Goal: Information Seeking & Learning: Check status

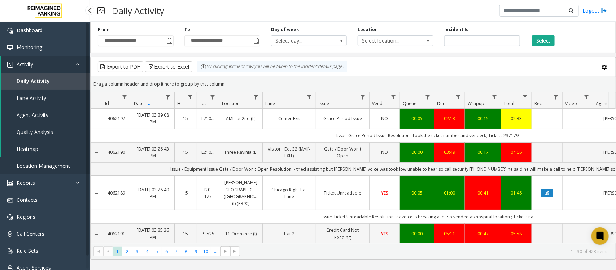
click at [41, 165] on span "Location Management" at bounding box center [43, 165] width 53 height 7
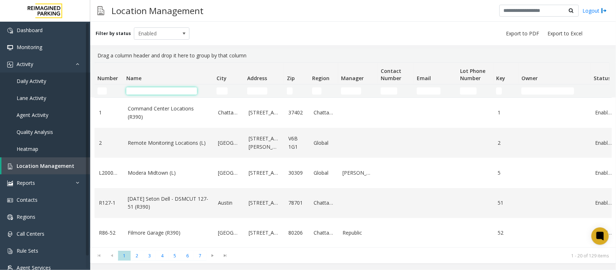
click at [185, 92] on input "Name Filter" at bounding box center [161, 90] width 71 height 7
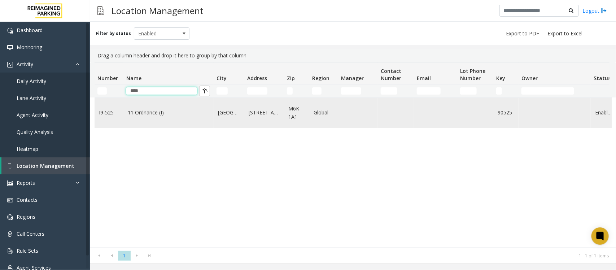
type input "****"
click at [171, 118] on td "11 Ordnance (I)" at bounding box center [168, 113] width 90 height 30
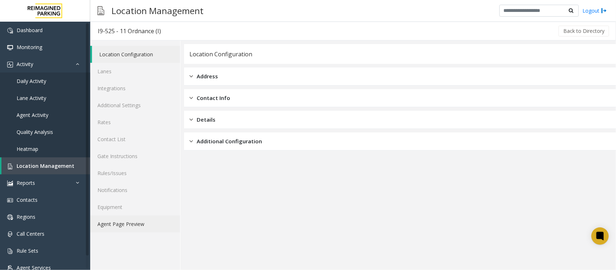
click at [130, 228] on link "Agent Page Preview" at bounding box center [135, 223] width 90 height 17
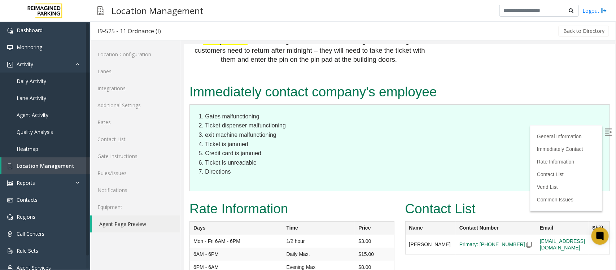
scroll to position [1164, 0]
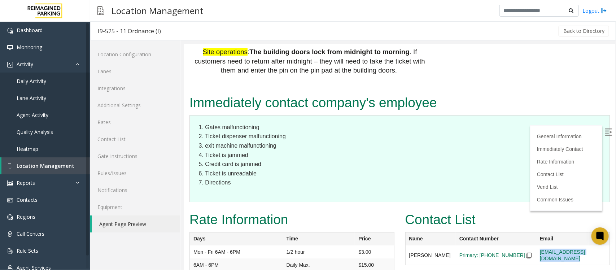
drag, startPoint x: 577, startPoint y: 172, endPoint x: 517, endPoint y: 175, distance: 59.9
click at [517, 245] on tr "Lisa Yee Primary: 437-488-4833 lisayee@impark.com" at bounding box center [507, 255] width 204 height 20
copy tr "[EMAIL_ADDRESS][DOMAIN_NAME]"
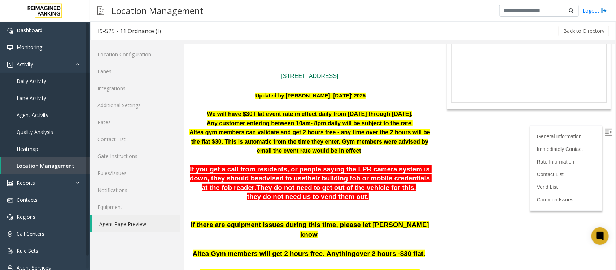
scroll to position [0, 0]
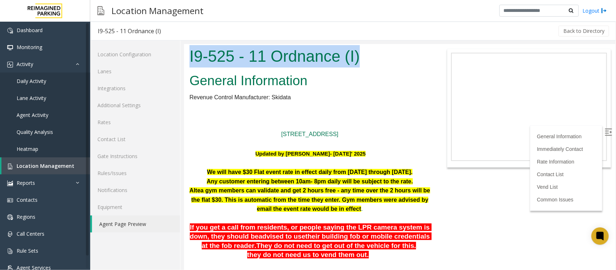
drag, startPoint x: 190, startPoint y: 53, endPoint x: 368, endPoint y: 60, distance: 178.3
click at [368, 60] on h1 "I9-525 - 11 Ordnance (I)" at bounding box center [309, 56] width 241 height 22
copy h1 "I9-525 - 11 Ordnance (I)"
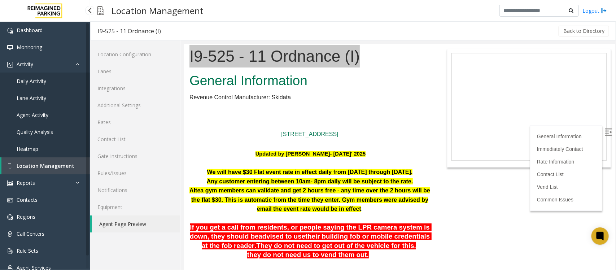
click at [45, 167] on span "Location Management" at bounding box center [46, 165] width 58 height 7
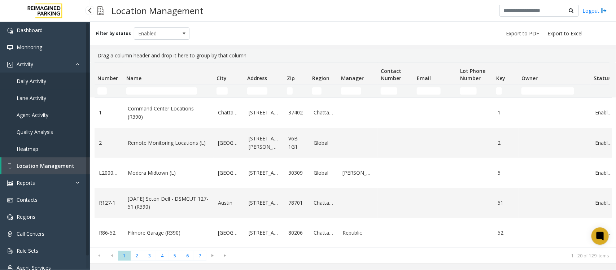
click at [38, 80] on span "Daily Activity" at bounding box center [32, 81] width 30 height 7
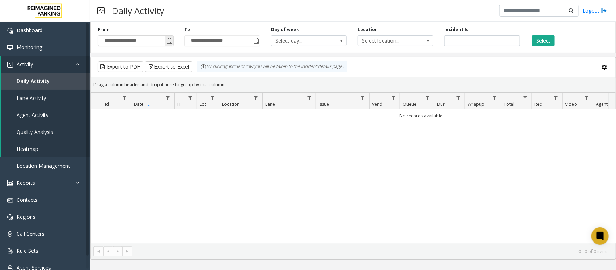
click at [170, 39] on span "Toggle popup" at bounding box center [170, 41] width 6 height 6
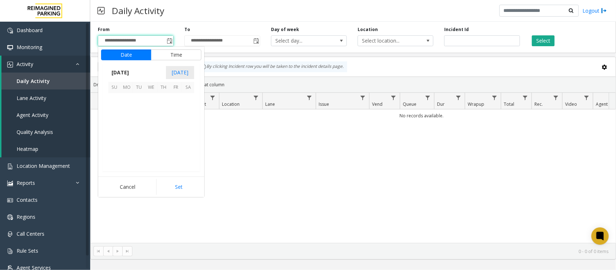
scroll to position [129300, 0]
click at [187, 136] on span "23" at bounding box center [188, 136] width 12 height 12
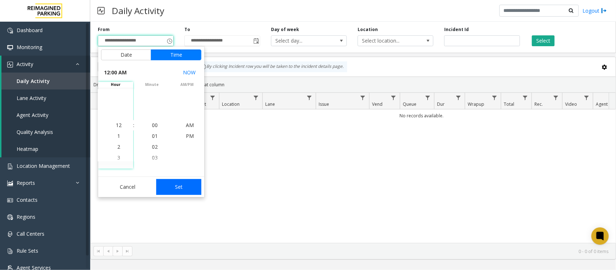
click at [188, 186] on button "Set" at bounding box center [178, 187] width 45 height 16
type input "**********"
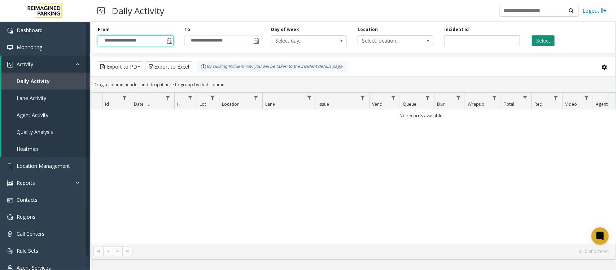
click at [543, 40] on button "Select" at bounding box center [543, 40] width 23 height 11
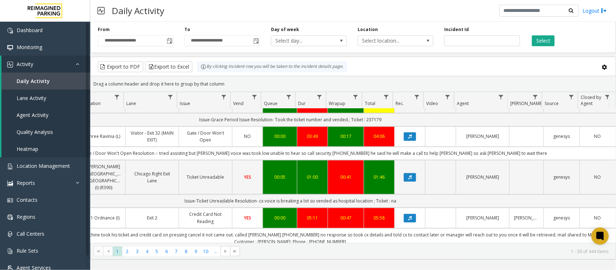
scroll to position [0, 144]
drag, startPoint x: 314, startPoint y: 215, endPoint x: 271, endPoint y: 215, distance: 42.6
click at [271, 228] on td "Issue - debit Card Not Reading Resolution- cx said machine took his ticket and …" at bounding box center [290, 238] width 650 height 20
copy td "4169498840"
drag, startPoint x: 552, startPoint y: 208, endPoint x: 557, endPoint y: 214, distance: 7.7
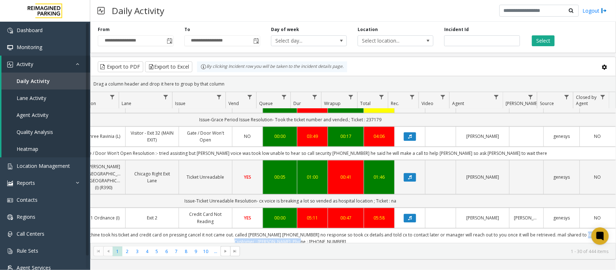
click at [557, 228] on td "Issue - debit Card Not Reading Resolution- cx said machine took his ticket and …" at bounding box center [290, 238] width 650 height 20
copy td "Customer : Mike; Phone : 4169498840"
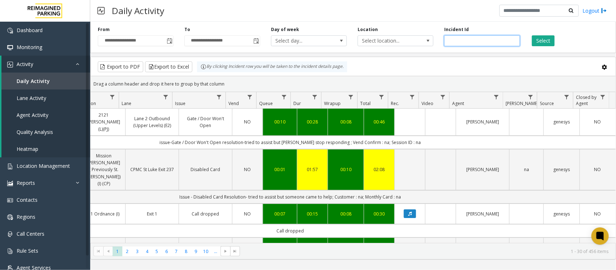
click at [453, 40] on input "number" at bounding box center [482, 40] width 76 height 11
paste input "*******"
type input "*******"
click at [549, 38] on button "Select" at bounding box center [543, 40] width 23 height 11
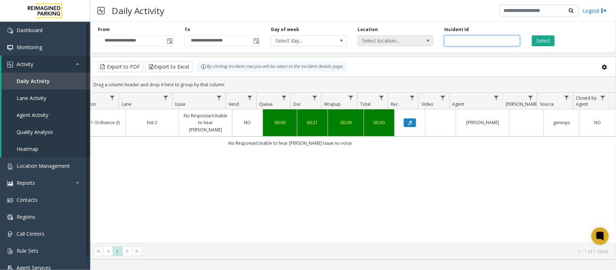
drag, startPoint x: 494, startPoint y: 41, endPoint x: 378, endPoint y: 41, distance: 116.5
click at [378, 41] on div "**********" at bounding box center [352, 36] width 525 height 34
click at [35, 82] on span "Daily Activity" at bounding box center [33, 81] width 33 height 7
click at [40, 82] on span "Daily Activity" at bounding box center [33, 81] width 33 height 7
click at [48, 83] on span "Daily Activity" at bounding box center [33, 81] width 33 height 7
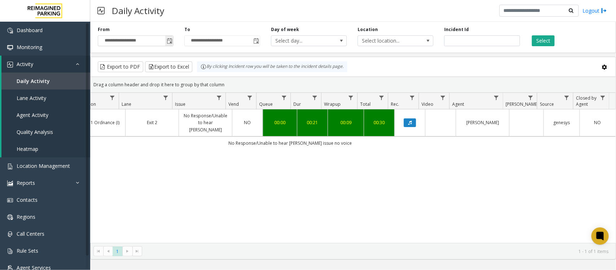
click at [171, 38] on span "Toggle popup" at bounding box center [170, 41] width 6 height 6
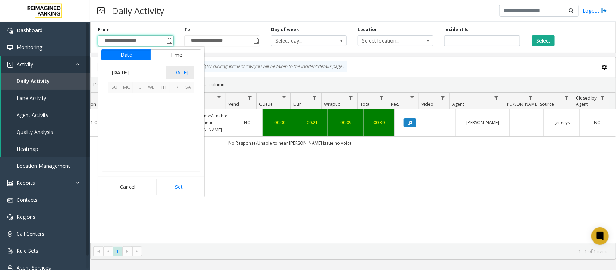
scroll to position [129300, 0]
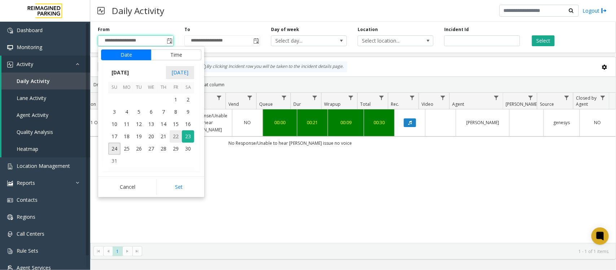
click at [174, 136] on span "22" at bounding box center [176, 136] width 12 height 12
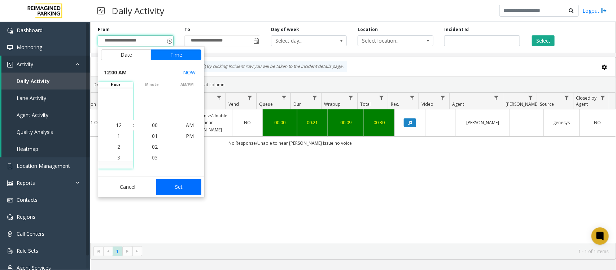
click at [179, 183] on button "Set" at bounding box center [178, 187] width 45 height 16
type input "**********"
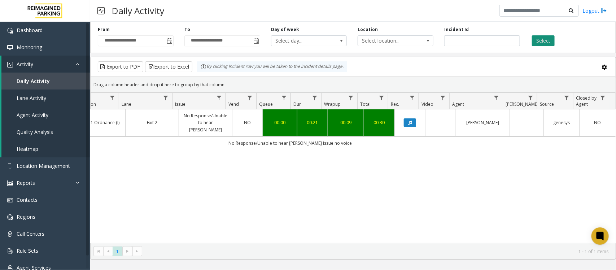
click at [542, 36] on button "Select" at bounding box center [543, 40] width 23 height 11
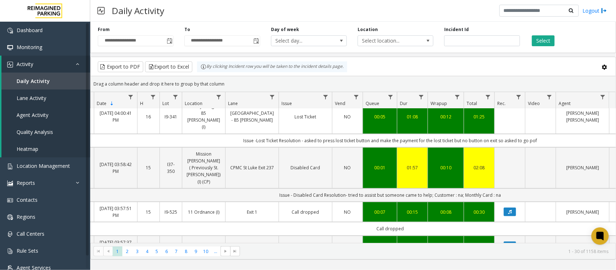
scroll to position [135, 37]
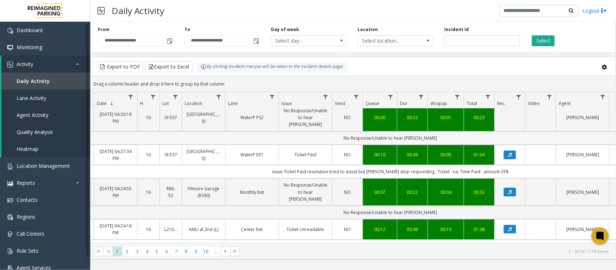
scroll to position [0, 37]
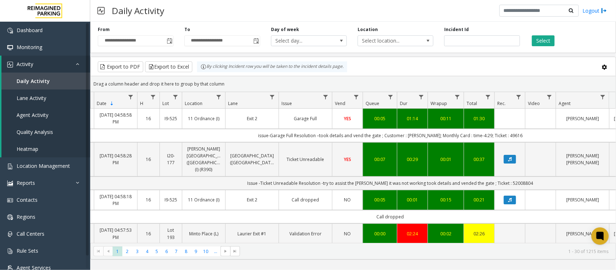
click at [536, 192] on td "Data table" at bounding box center [540, 200] width 31 height 20
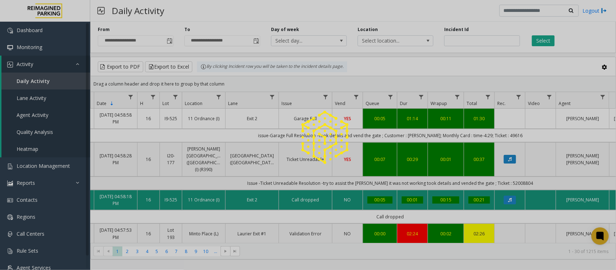
click at [536, 192] on div at bounding box center [308, 135] width 616 height 270
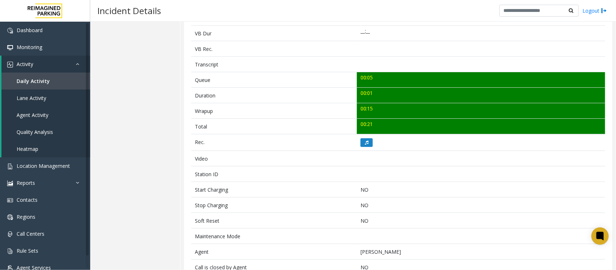
scroll to position [254, 0]
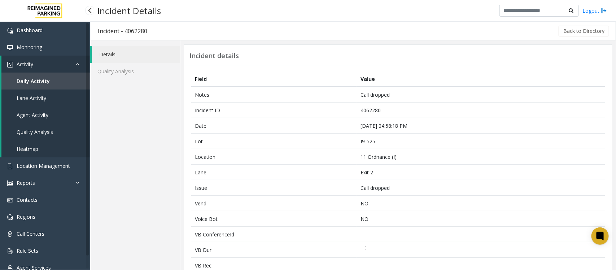
scroll to position [254, 0]
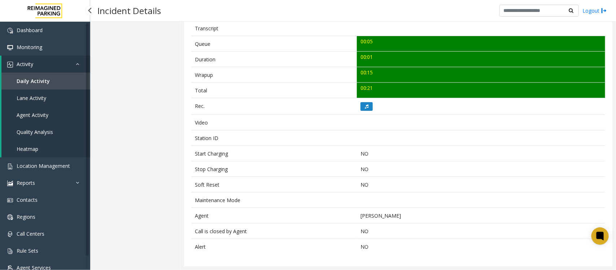
click at [44, 84] on link "Daily Activity" at bounding box center [45, 80] width 89 height 17
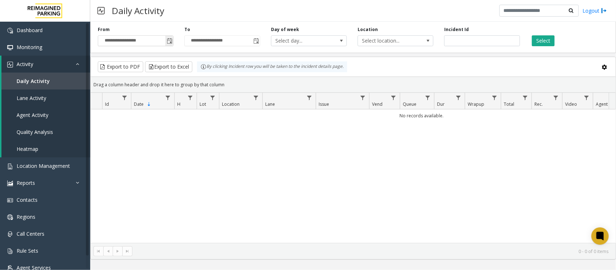
click at [170, 42] on span "Toggle popup" at bounding box center [170, 41] width 6 height 6
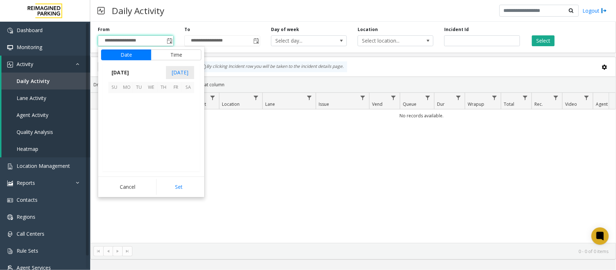
scroll to position [129300, 0]
click at [187, 138] on span "23" at bounding box center [188, 136] width 12 height 12
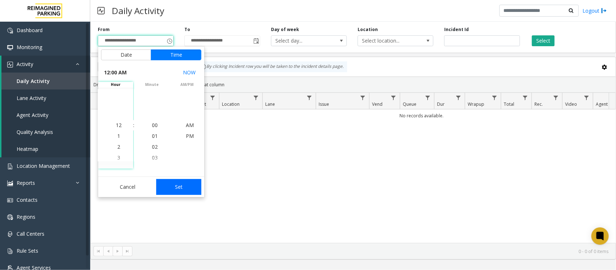
click at [182, 184] on button "Set" at bounding box center [178, 187] width 45 height 16
type input "**********"
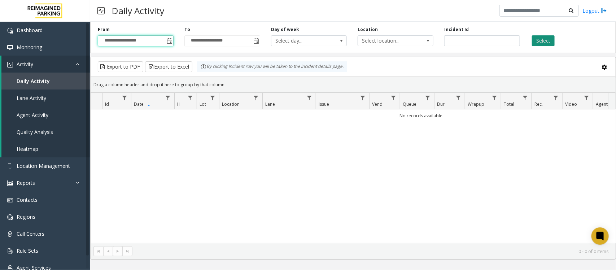
click at [545, 40] on button "Select" at bounding box center [543, 40] width 23 height 11
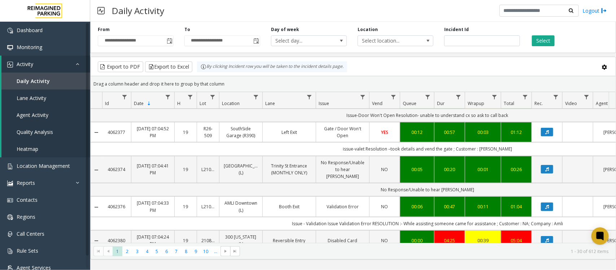
scroll to position [0, 112]
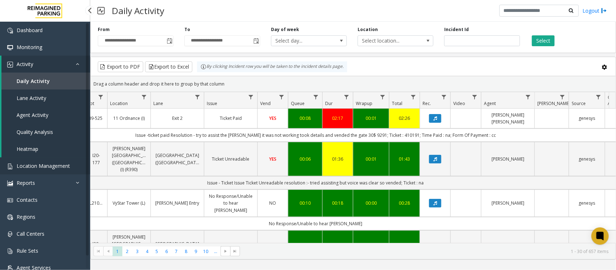
click at [37, 164] on span "Location Management" at bounding box center [43, 165] width 53 height 7
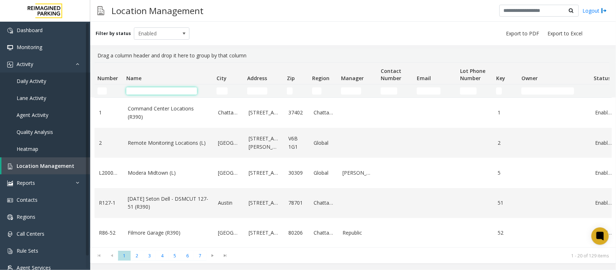
click at [166, 91] on input "Name Filter" at bounding box center [161, 90] width 71 height 7
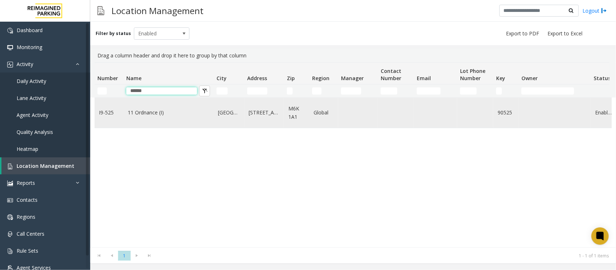
type input "******"
click at [147, 114] on link "11 Ordnance (I)" at bounding box center [169, 113] width 82 height 8
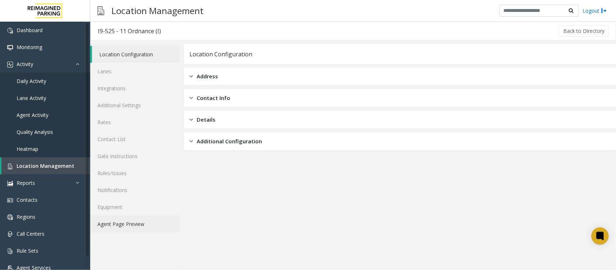
click at [112, 222] on link "Agent Page Preview" at bounding box center [135, 223] width 90 height 17
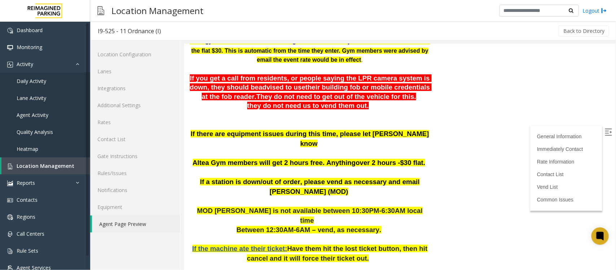
scroll to position [90, 0]
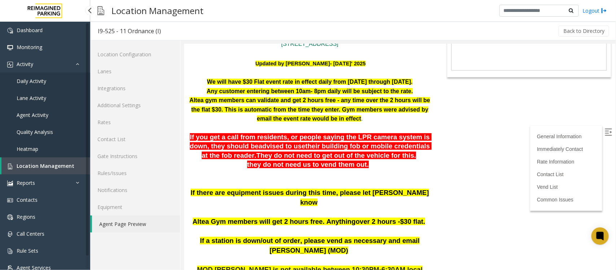
click at [49, 168] on span "Location Management" at bounding box center [46, 165] width 58 height 7
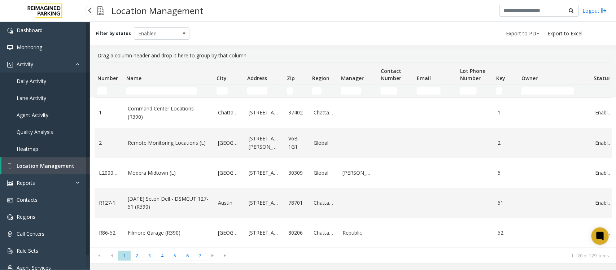
click at [36, 80] on span "Daily Activity" at bounding box center [32, 81] width 30 height 7
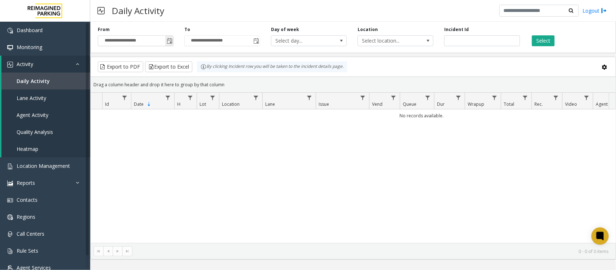
click at [172, 39] on span "Toggle popup" at bounding box center [170, 41] width 6 height 6
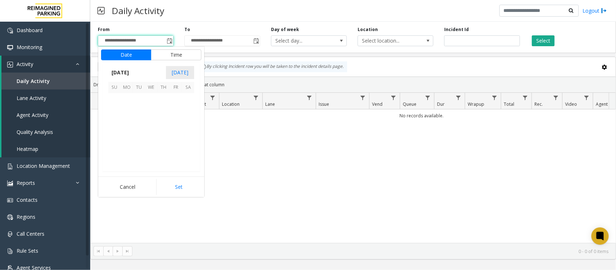
scroll to position [129300, 0]
click at [188, 136] on span "23" at bounding box center [188, 136] width 12 height 12
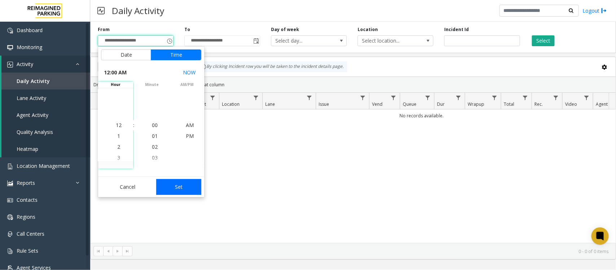
click at [182, 183] on button "Set" at bounding box center [178, 187] width 45 height 16
type input "**********"
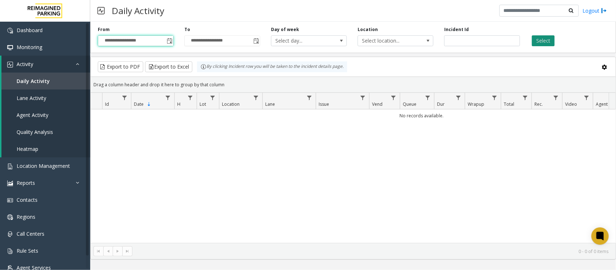
click at [546, 42] on button "Select" at bounding box center [543, 40] width 23 height 11
